Goal: Information Seeking & Learning: Check status

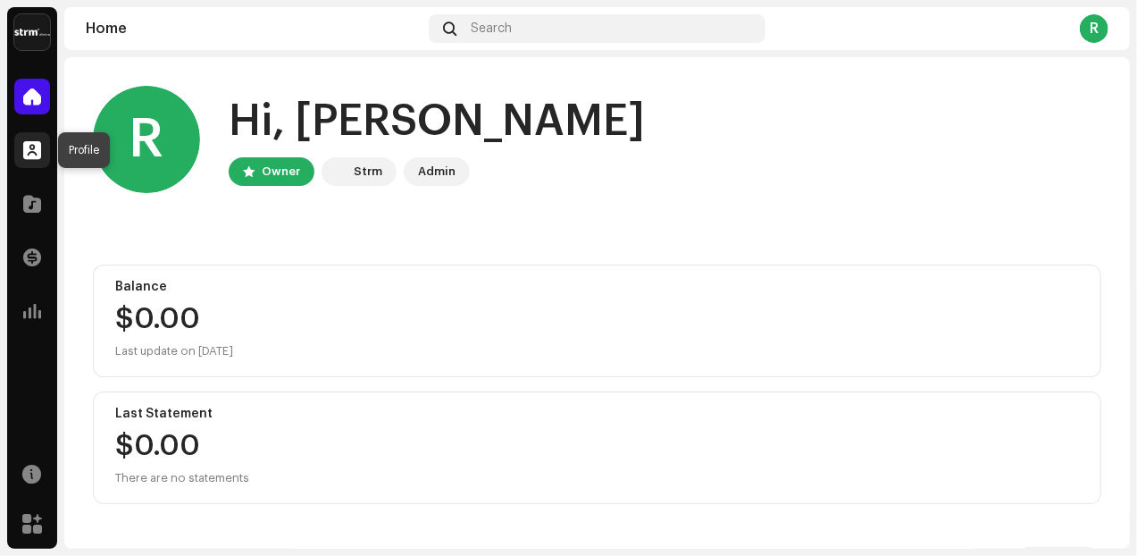
click at [29, 155] on span at bounding box center [32, 150] width 18 height 14
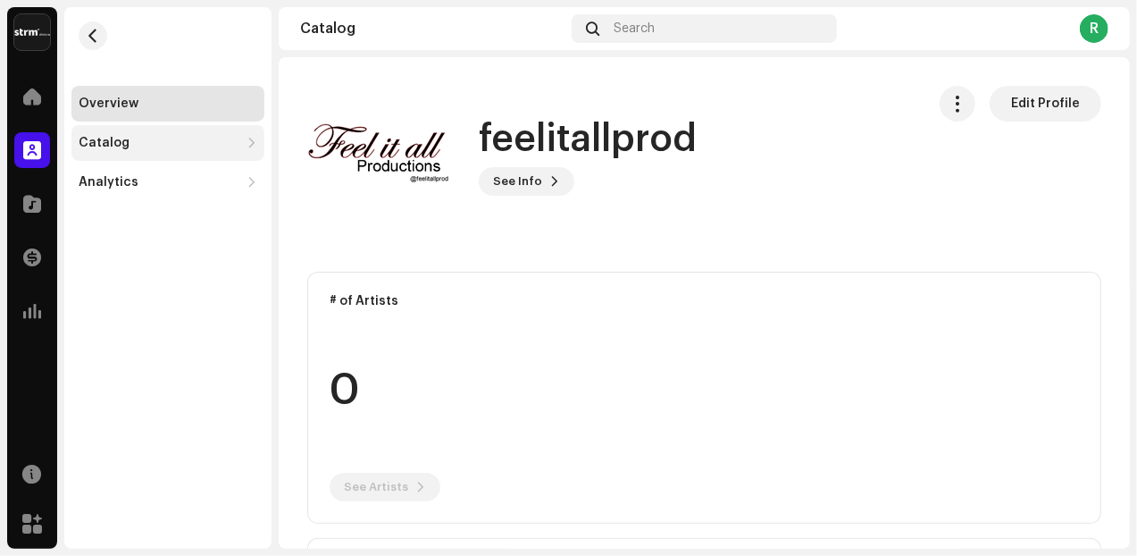
click at [100, 143] on div "Catalog" at bounding box center [104, 143] width 51 height 14
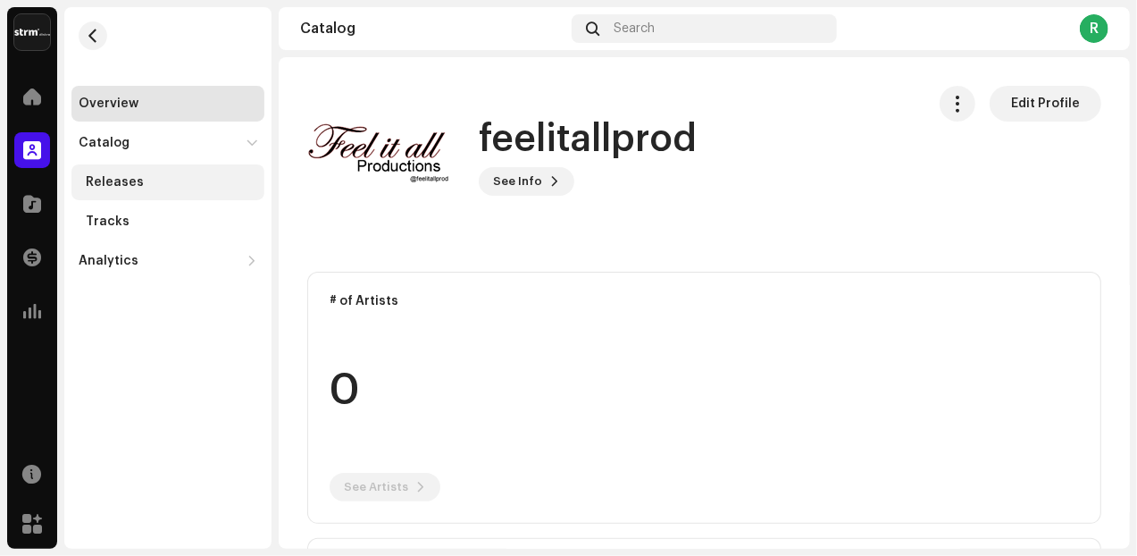
click at [96, 180] on div "Releases" at bounding box center [115, 182] width 58 height 14
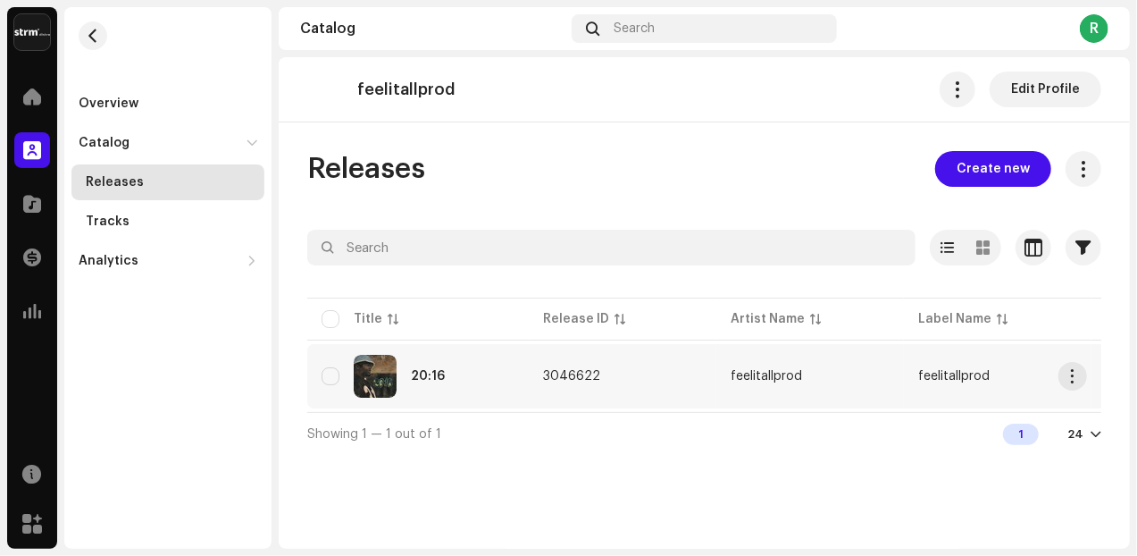
click at [390, 382] on img at bounding box center [375, 376] width 43 height 43
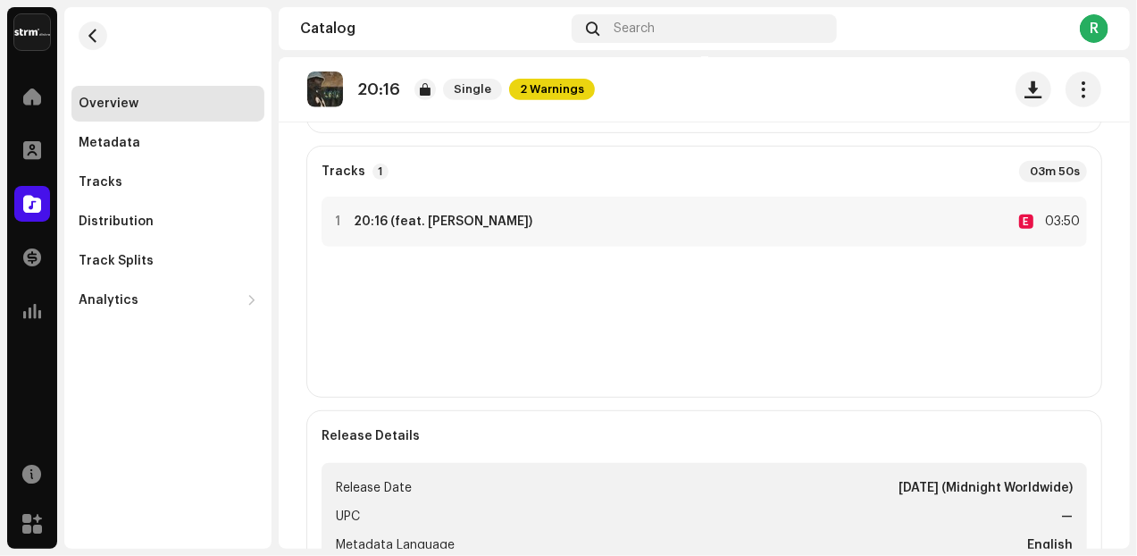
scroll to position [372, 0]
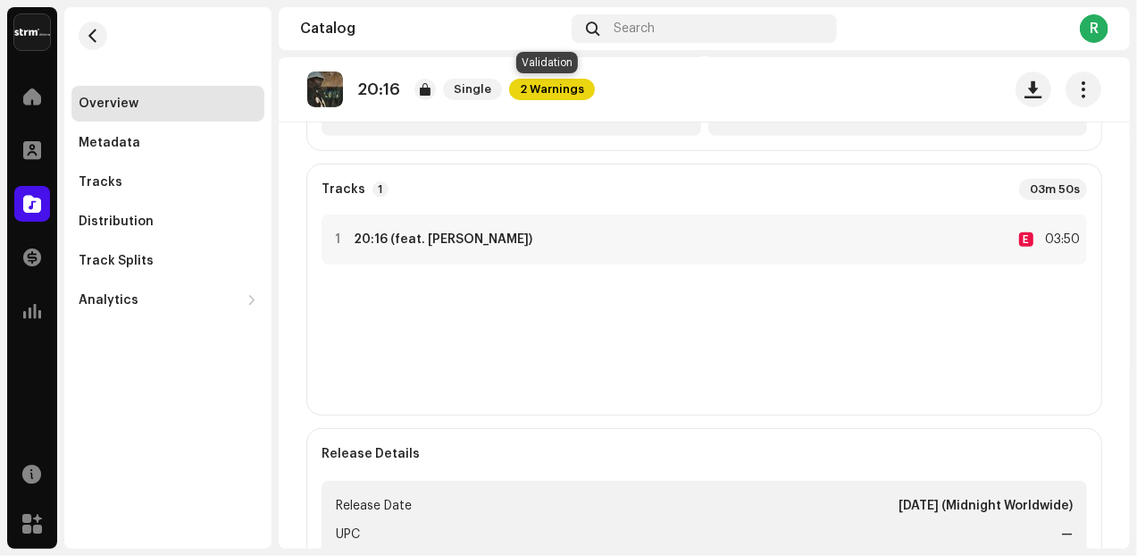
click at [565, 92] on span "2 Warnings" at bounding box center [552, 89] width 86 height 21
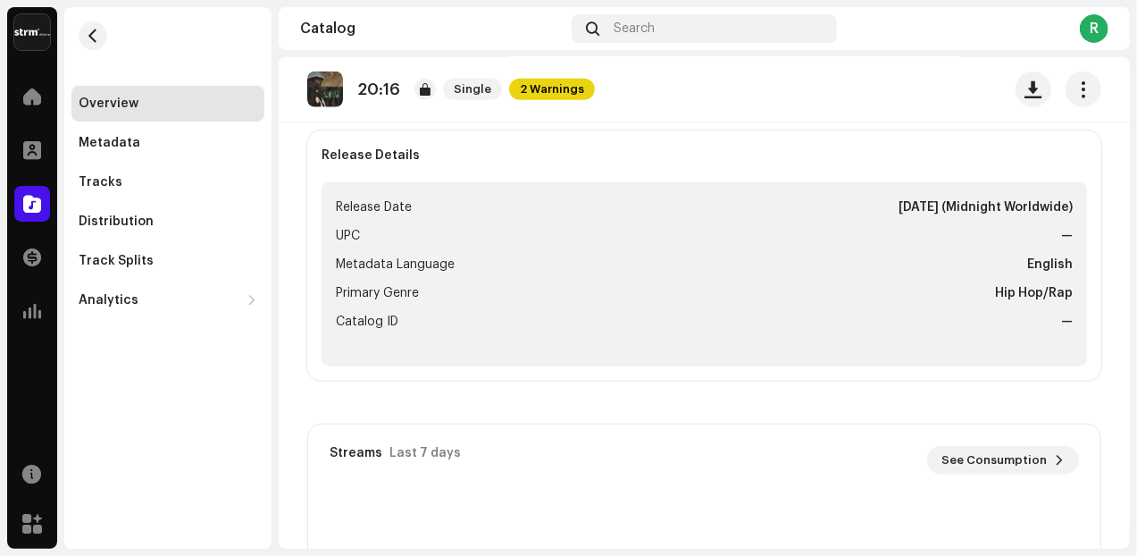
scroll to position [595, 0]
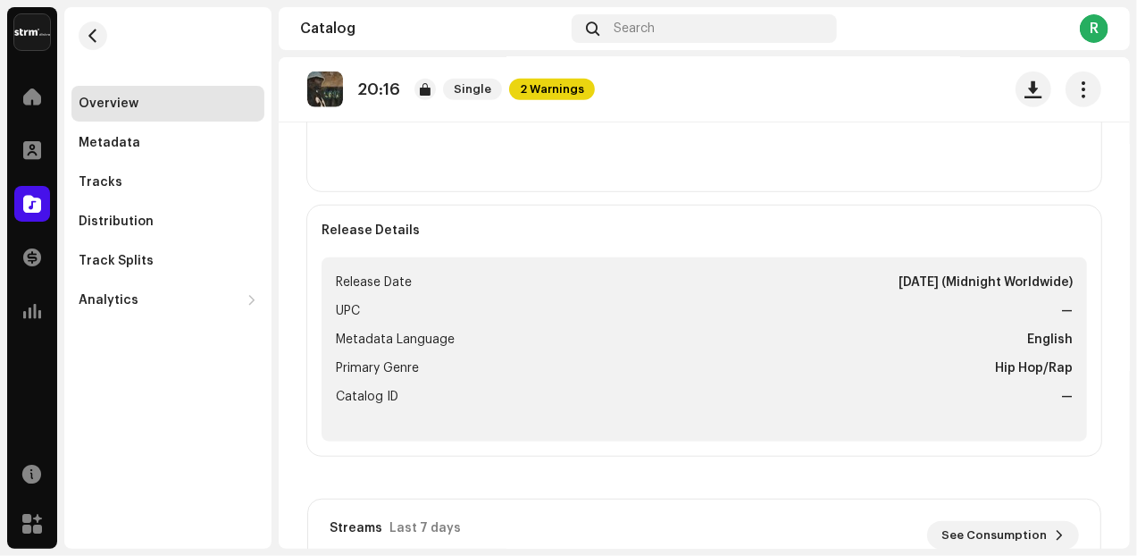
click at [1031, 278] on strong "Oct 7, 2025 (Midnight Worldwide)" at bounding box center [986, 282] width 174 height 21
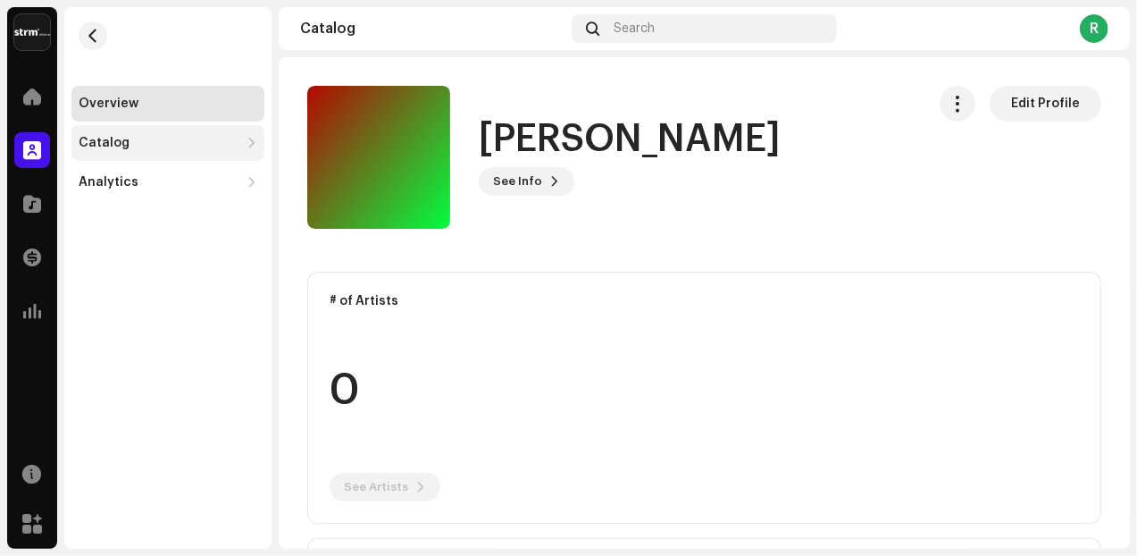
click at [116, 140] on div "Catalog" at bounding box center [104, 143] width 51 height 14
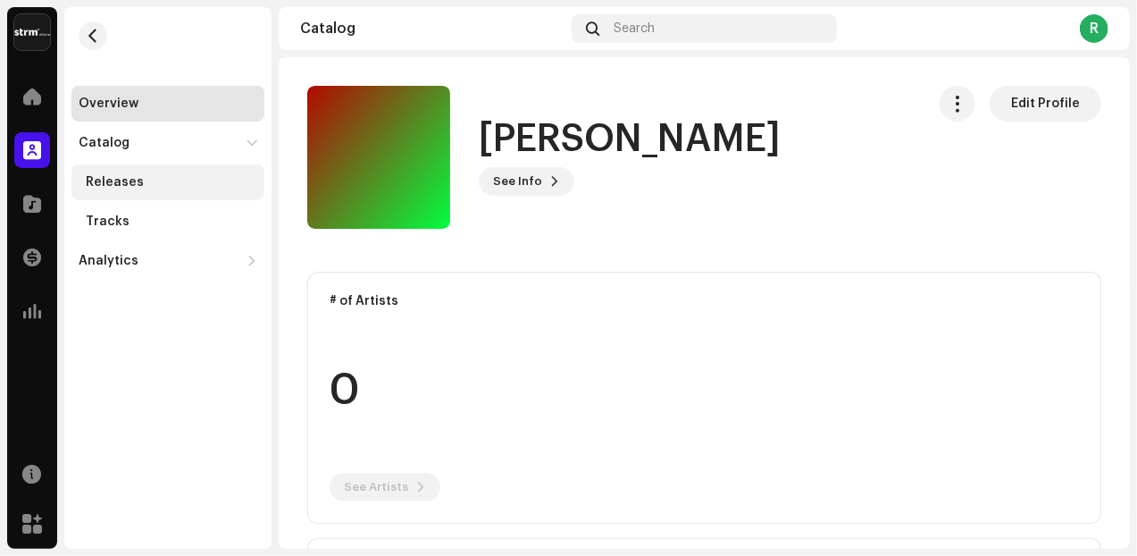
click at [108, 185] on div "Releases" at bounding box center [115, 182] width 58 height 14
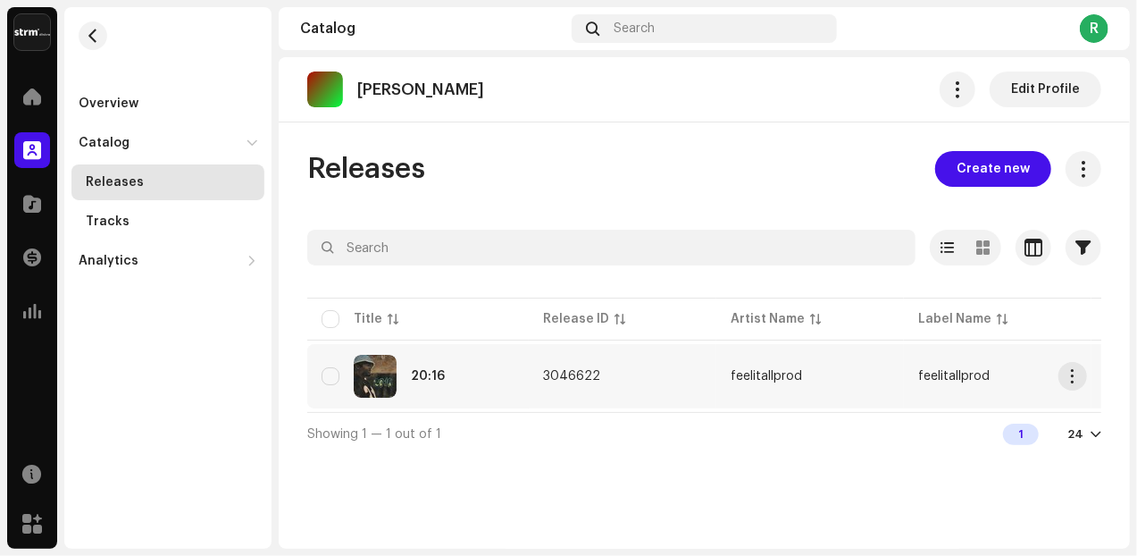
click at [388, 379] on img at bounding box center [375, 376] width 43 height 43
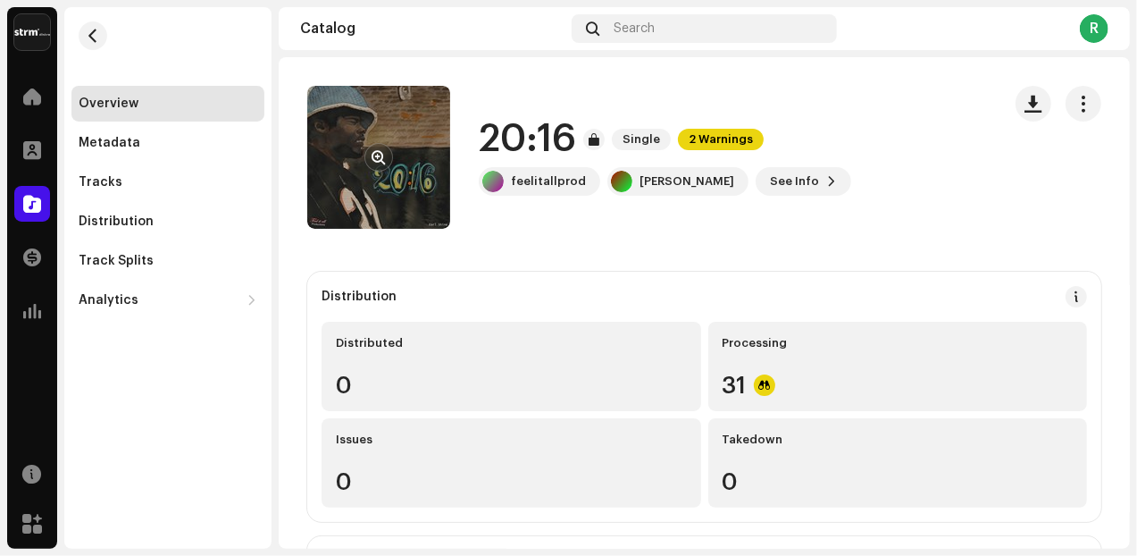
click at [432, 196] on re-a-cover at bounding box center [378, 157] width 143 height 143
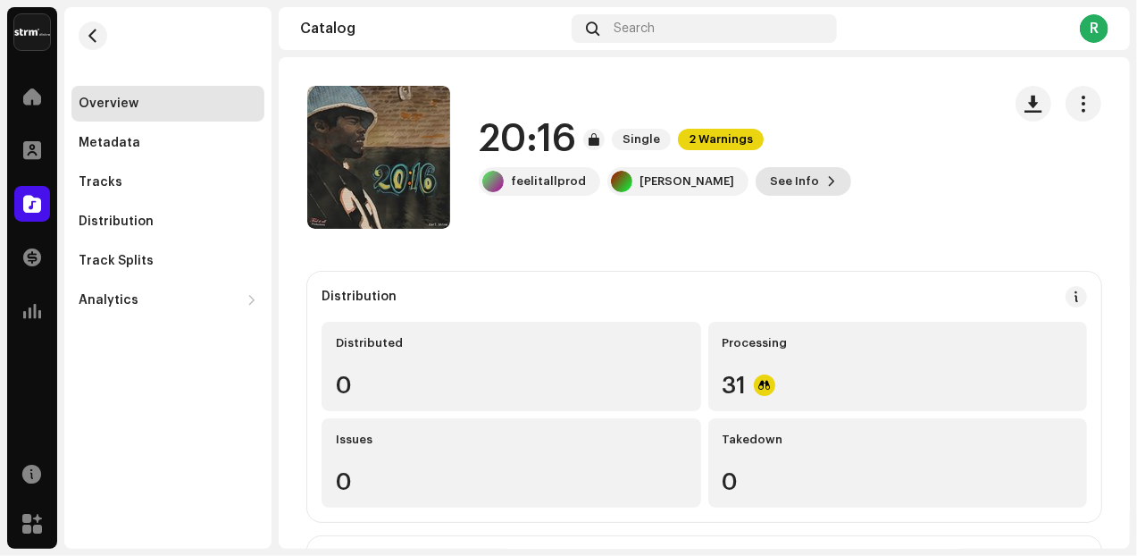
click at [786, 182] on span "See Info" at bounding box center [794, 182] width 49 height 36
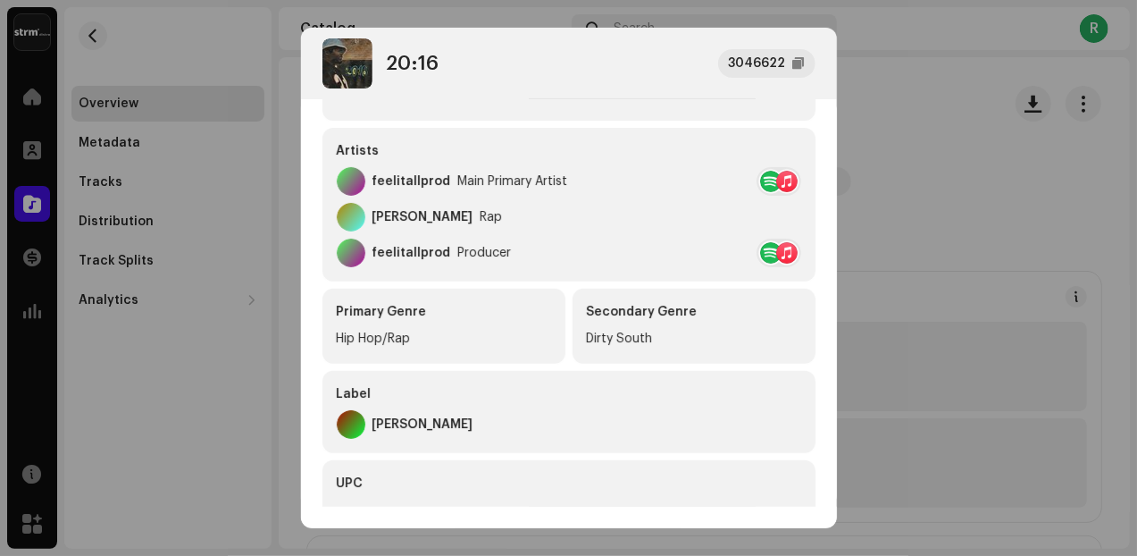
scroll to position [273, 0]
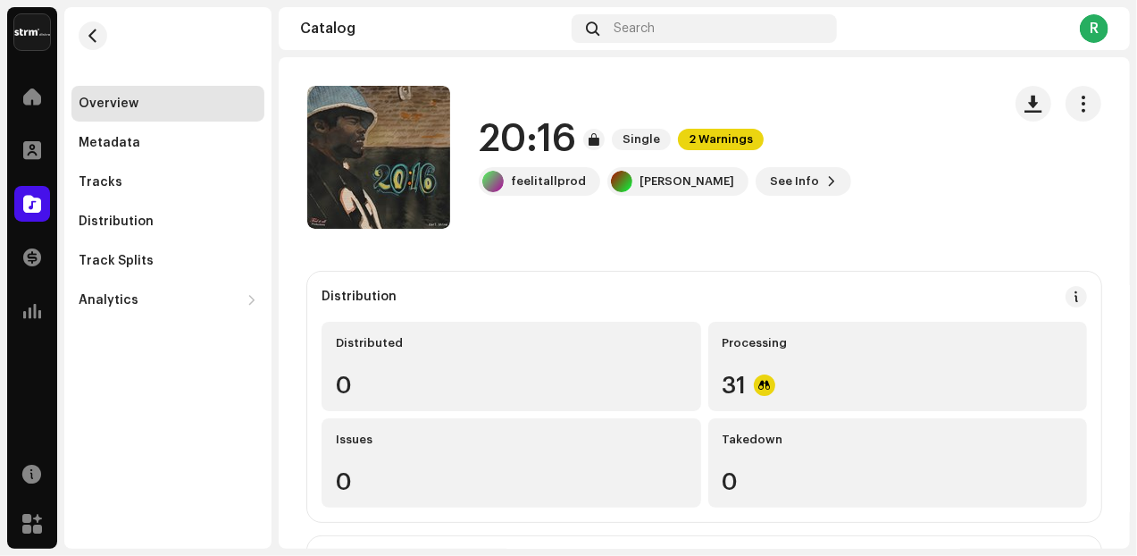
click at [917, 173] on div "20:16 3046622 Metadata Distribution Metadata Language English Release Title 20:…" at bounding box center [568, 278] width 1137 height 556
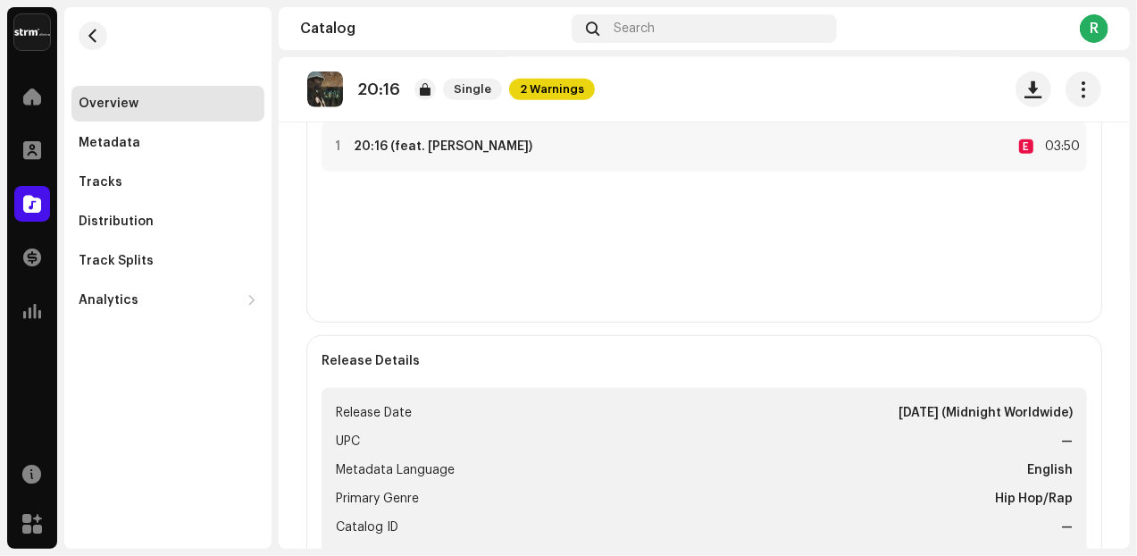
scroll to position [521, 0]
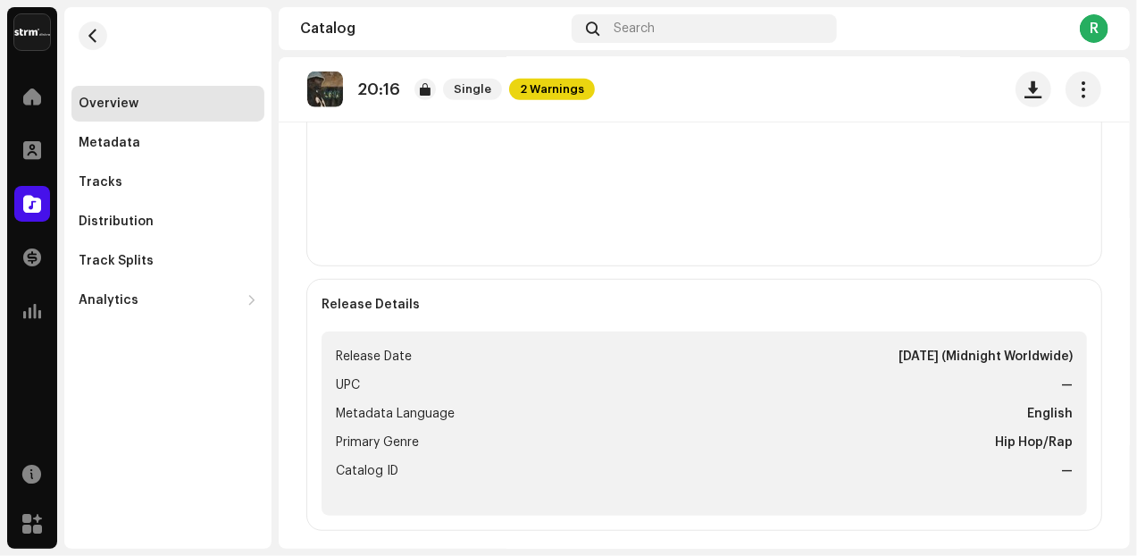
click at [909, 357] on strong "Oct 7, 2025 (Midnight Worldwide)" at bounding box center [986, 356] width 174 height 21
click at [579, 348] on li "Release Date Oct 7, 2025 (Midnight Worldwide)" at bounding box center [704, 356] width 737 height 21
